Goal: Complete application form

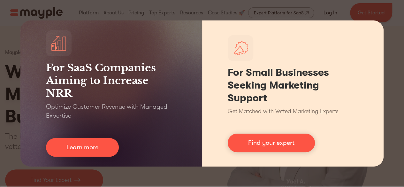
drag, startPoint x: 378, startPoint y: 17, endPoint x: 364, endPoint y: 29, distance: 18.4
click at [378, 17] on div "For SaaS Companies Aiming to Increase NRR Optimize Customer Revenue with Manage…" at bounding box center [202, 93] width 404 height 187
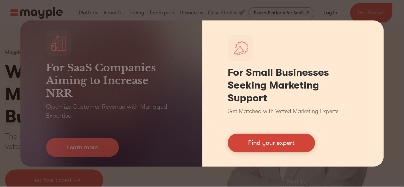
click at [278, 142] on link "Find your expert" at bounding box center [271, 143] width 87 height 19
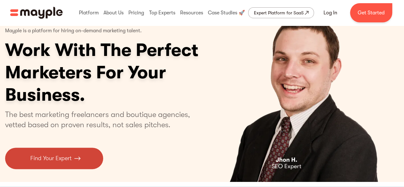
scroll to position [32, 0]
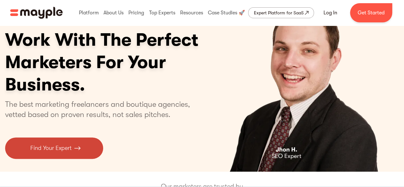
click at [50, 146] on p "Find Your Expert" at bounding box center [50, 148] width 41 height 9
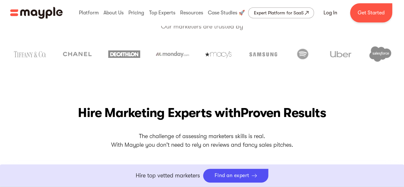
scroll to position [352, 0]
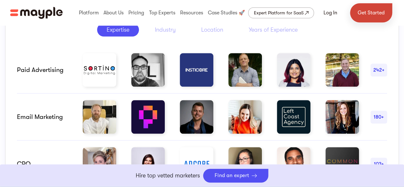
click at [365, 19] on link "Get Started" at bounding box center [371, 12] width 42 height 19
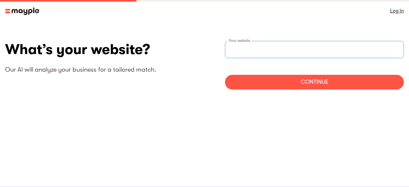
click at [255, 51] on input "websiteStep" at bounding box center [314, 49] width 179 height 17
click at [277, 48] on input "websiteStep" at bounding box center [314, 49] width 179 height 17
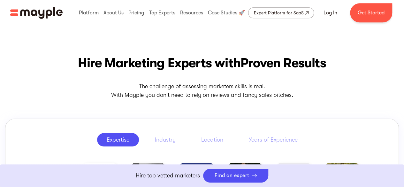
scroll to position [294, 0]
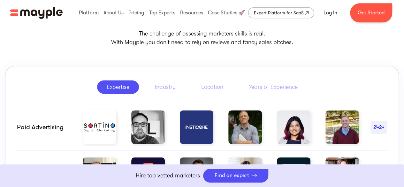
click at [219, 178] on link "Boost Your eCommerce Business Mayple's in your corner to help you make the righ…" at bounding box center [202, 175] width 404 height 23
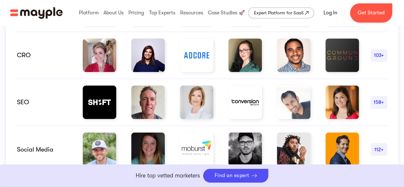
scroll to position [518, 0]
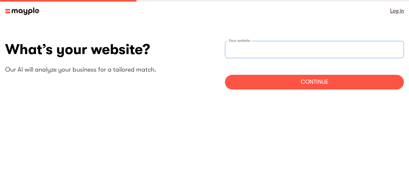
click at [269, 58] on input "websiteStep" at bounding box center [314, 49] width 179 height 17
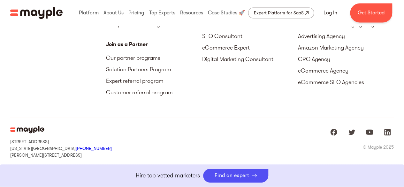
scroll to position [3004, 0]
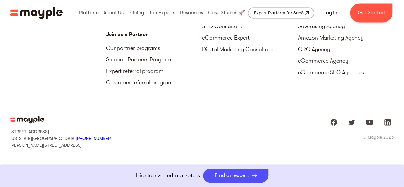
click at [238, 177] on link "Boost Your eCommerce Business Mayple's in your corner to help you make the righ…" at bounding box center [202, 175] width 404 height 23
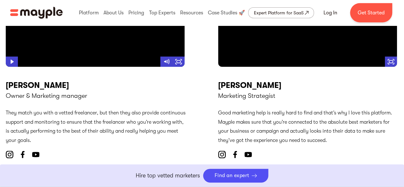
scroll to position [2525, 0]
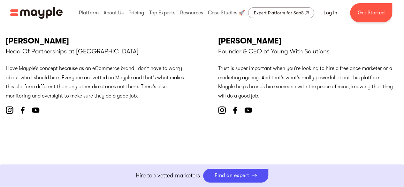
click at [231, 174] on link "Boost Your eCommerce Business Mayple's in your corner to help you make the righ…" at bounding box center [202, 175] width 404 height 23
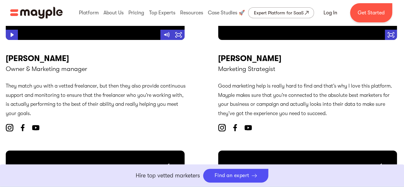
scroll to position [2269, 0]
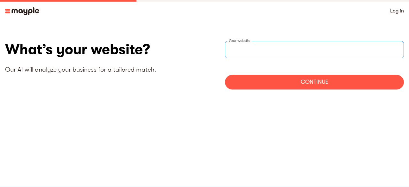
click at [262, 49] on input "websiteStep" at bounding box center [314, 49] width 179 height 17
paste input "https://softwarefinder.com/"
type input "https://softwarefinder.com/"
click at [254, 80] on div "Continue" at bounding box center [314, 82] width 179 height 15
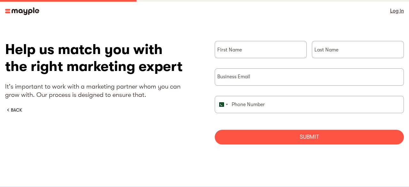
click at [243, 59] on div "First Name" at bounding box center [261, 54] width 92 height 27
click at [243, 46] on input "briefForm" at bounding box center [261, 49] width 92 height 17
type input "Emily"
type input "Grace"
type input "018706007186"
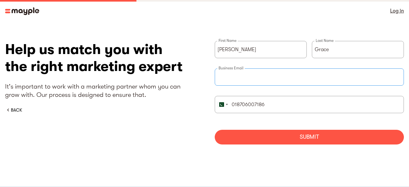
click at [260, 79] on input "briefForm" at bounding box center [309, 76] width 189 height 17
type input "emily.grace@softwarefinder.com"
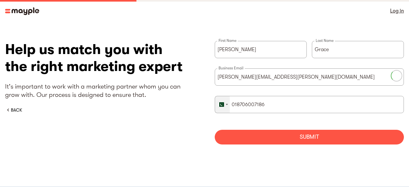
click at [228, 105] on div "briefForm" at bounding box center [222, 104] width 15 height 17
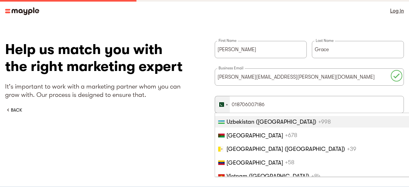
scroll to position [3165, 0]
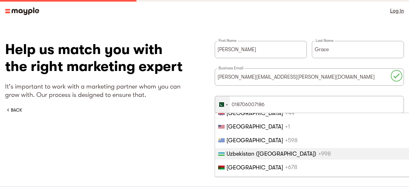
click at [250, 125] on span "[GEOGRAPHIC_DATA]" at bounding box center [255, 126] width 57 height 6
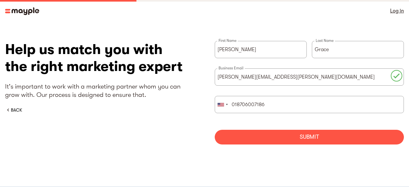
click at [267, 131] on div "Submit" at bounding box center [309, 137] width 189 height 15
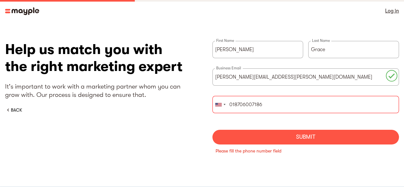
click at [232, 106] on input "018706007186" at bounding box center [306, 104] width 187 height 17
type input "18706007186"
click at [257, 133] on div "Submit" at bounding box center [306, 137] width 187 height 15
